Goal: Task Accomplishment & Management: Use online tool/utility

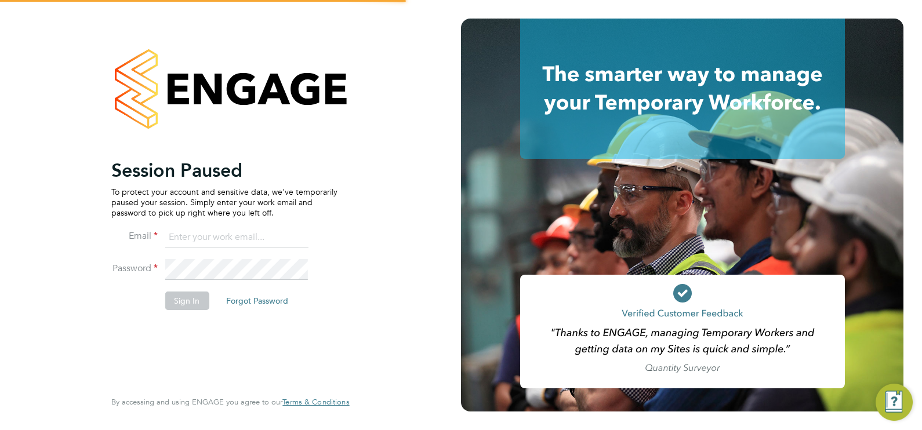
type input "chloe@18rec.com"
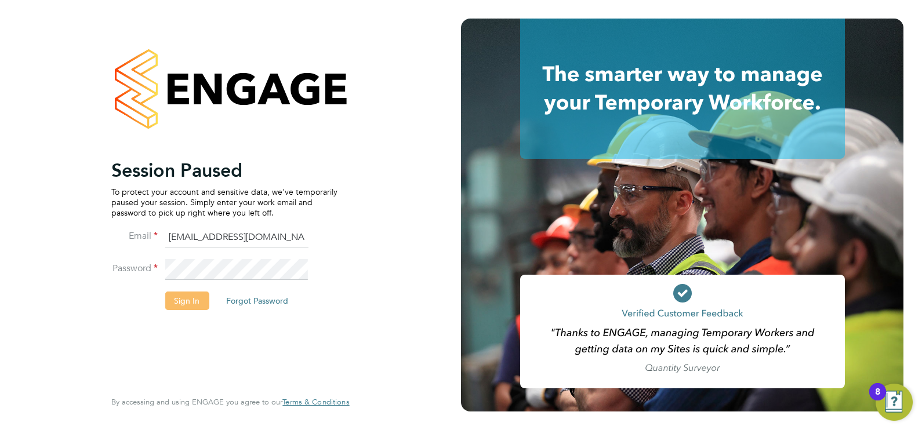
click at [204, 296] on button "Sign In" at bounding box center [187, 301] width 44 height 19
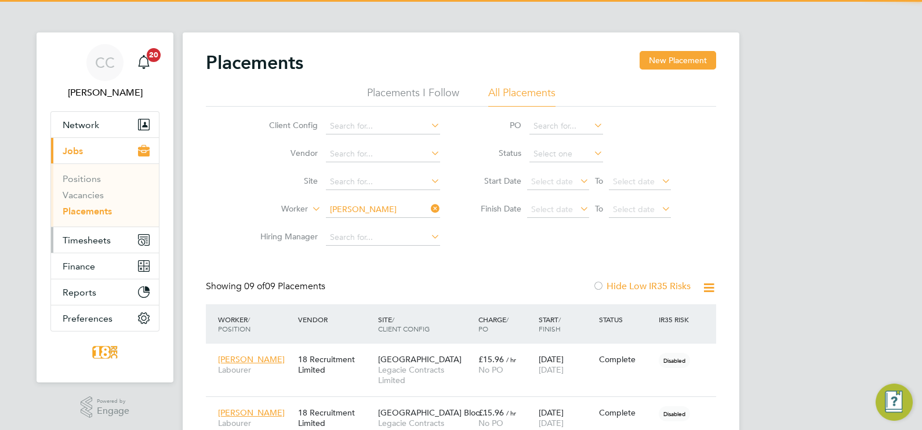
click at [90, 237] on span "Timesheets" at bounding box center [87, 240] width 48 height 11
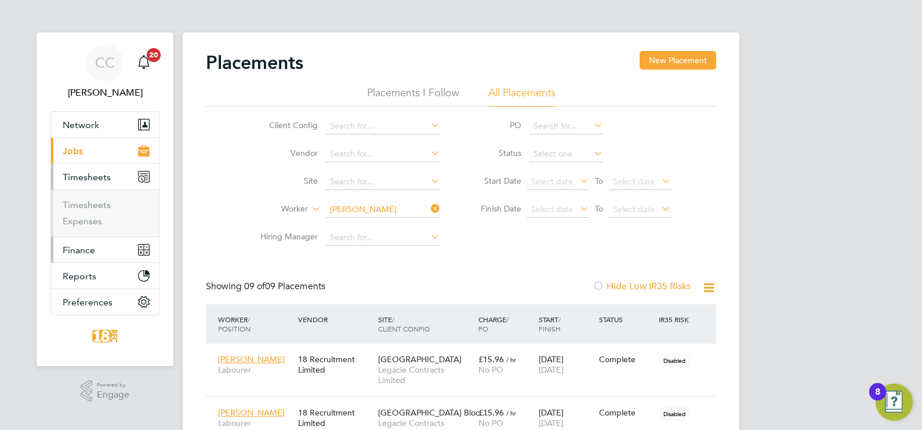
click at [100, 258] on button "Finance" at bounding box center [105, 250] width 108 height 26
click at [112, 228] on link "Invoices & Credit Notes" at bounding box center [99, 237] width 72 height 23
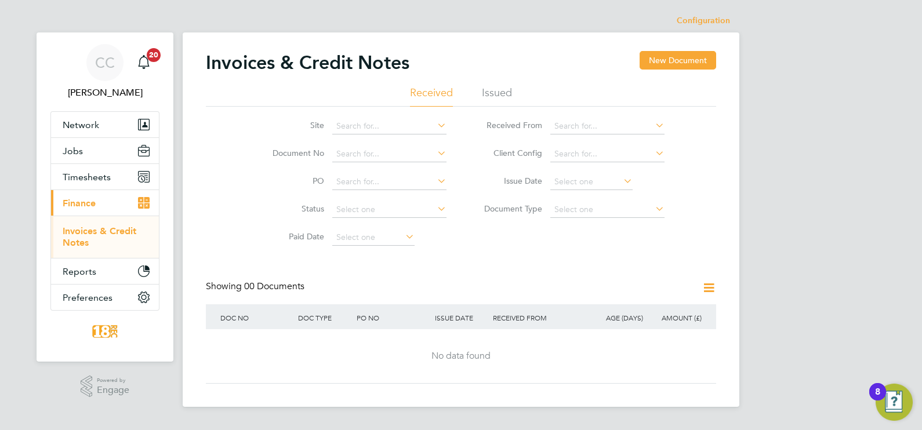
click at [493, 103] on li "Issued" at bounding box center [497, 96] width 30 height 21
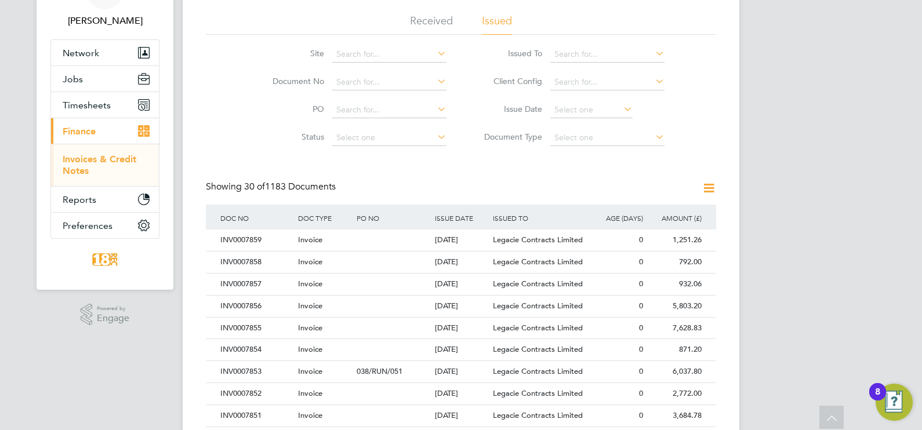
click at [705, 190] on icon at bounding box center [709, 188] width 14 height 14
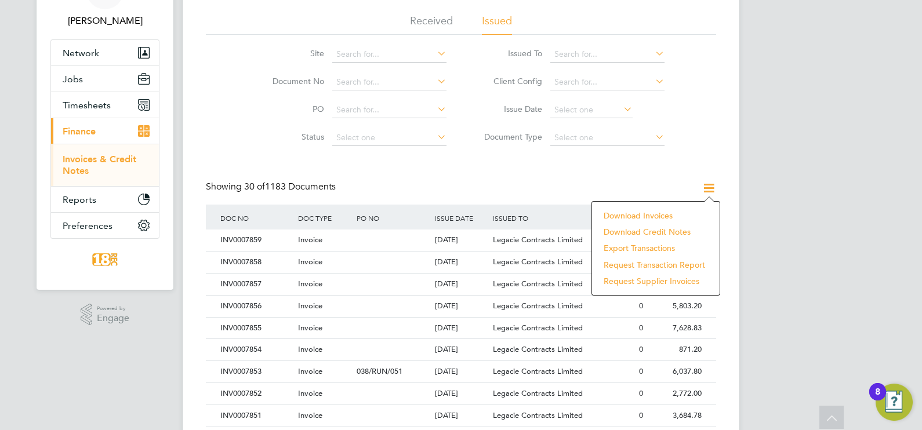
click at [651, 215] on li "Download invoices" at bounding box center [656, 216] width 116 height 16
